Goal: Information Seeking & Learning: Learn about a topic

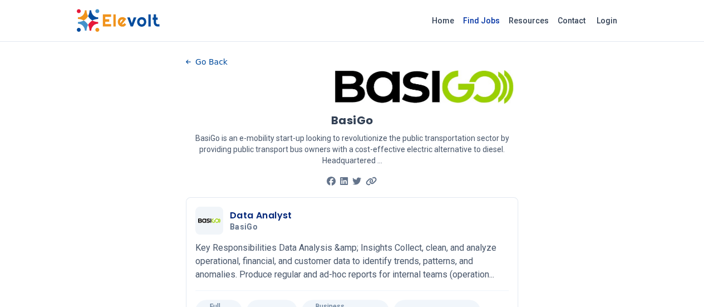
click at [504, 18] on link "Find Jobs" at bounding box center [481, 21] width 46 height 18
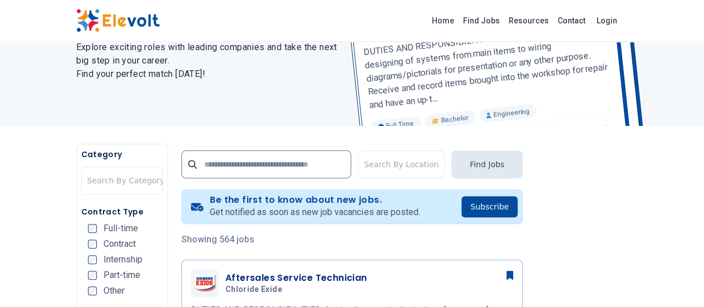
scroll to position [114, 0]
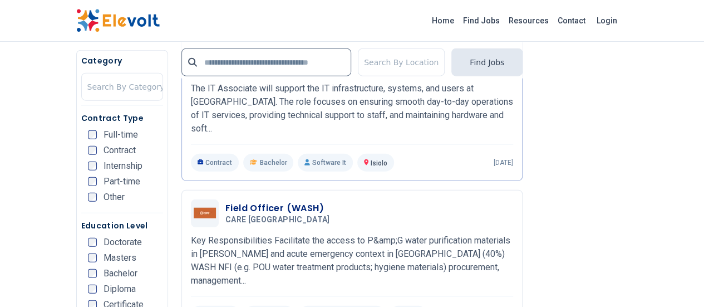
scroll to position [1319, 0]
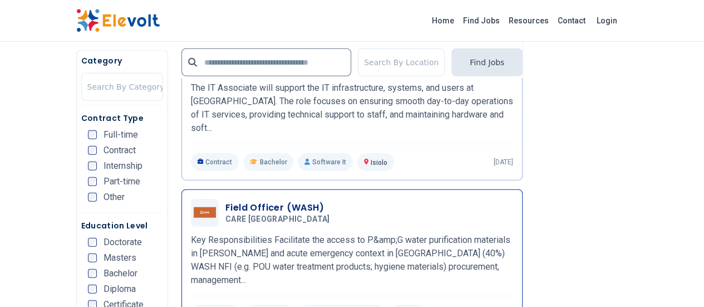
click at [225, 201] on h3 "Field Officer (WASH)" at bounding box center [279, 207] width 109 height 13
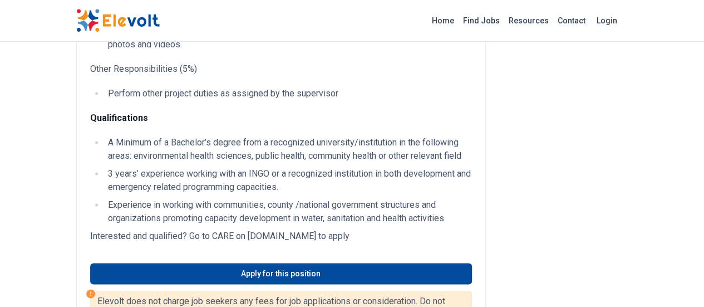
scroll to position [633, 0]
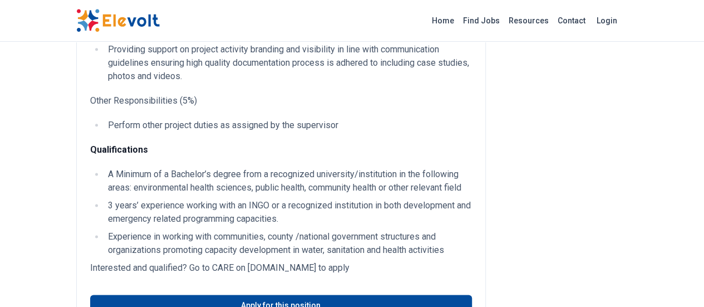
drag, startPoint x: 183, startPoint y: 201, endPoint x: 312, endPoint y: 203, distance: 128.5
click at [312, 261] on p "Interested and qualified? Go to CARE on [DOMAIN_NAME] to apply" at bounding box center [281, 267] width 382 height 13
copy p "[DOMAIN_NAME]"
